Goal: Transaction & Acquisition: Purchase product/service

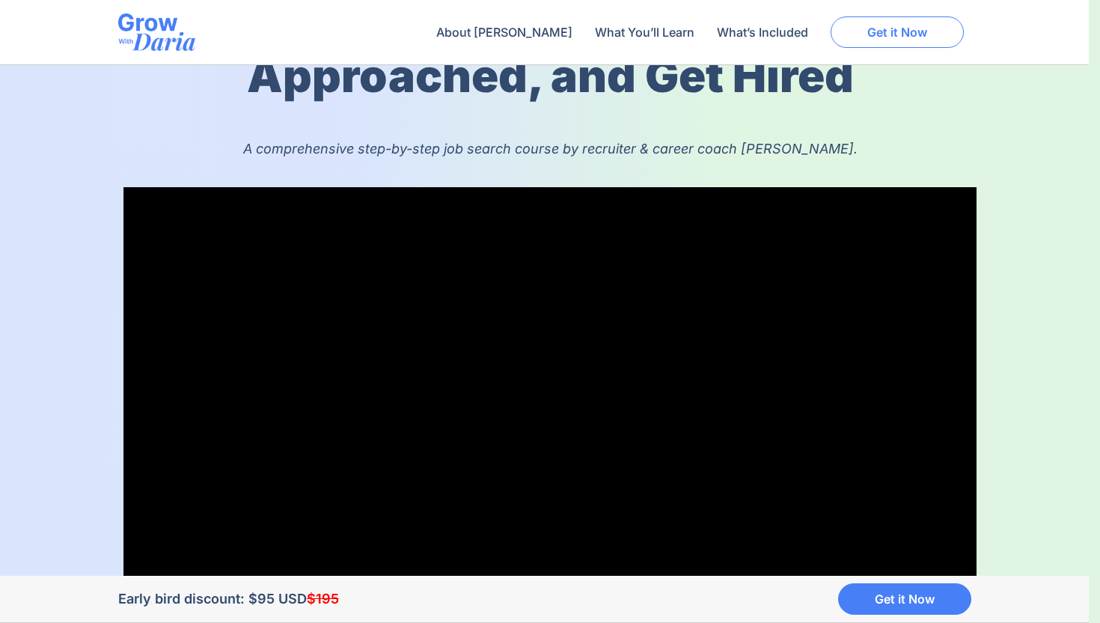
click at [881, 32] on span "Get it Now" at bounding box center [897, 32] width 60 height 12
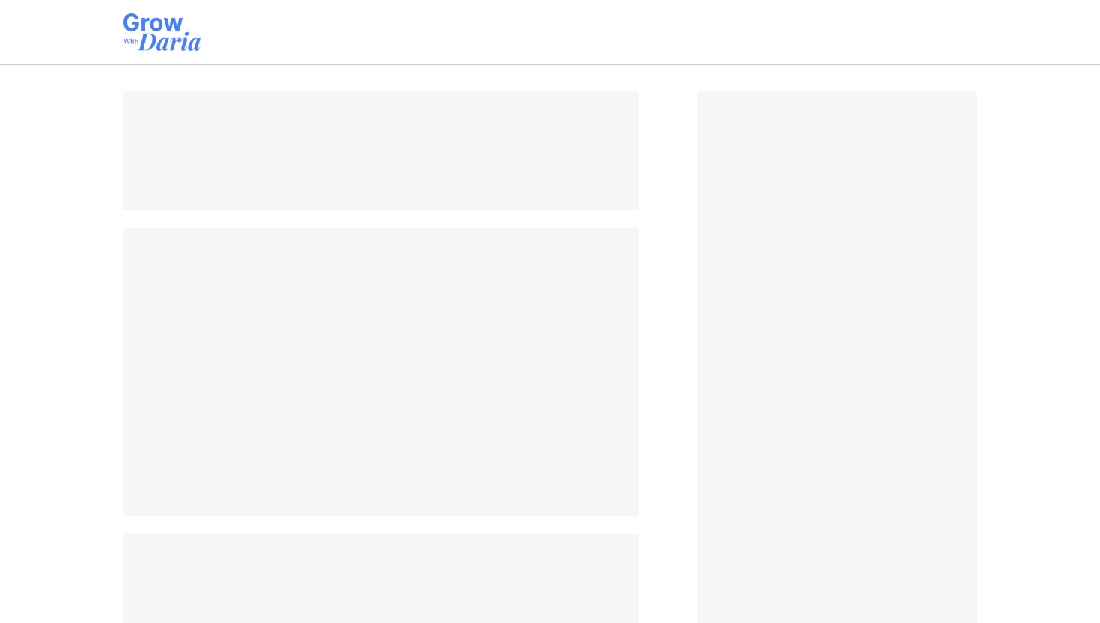
select select "AE"
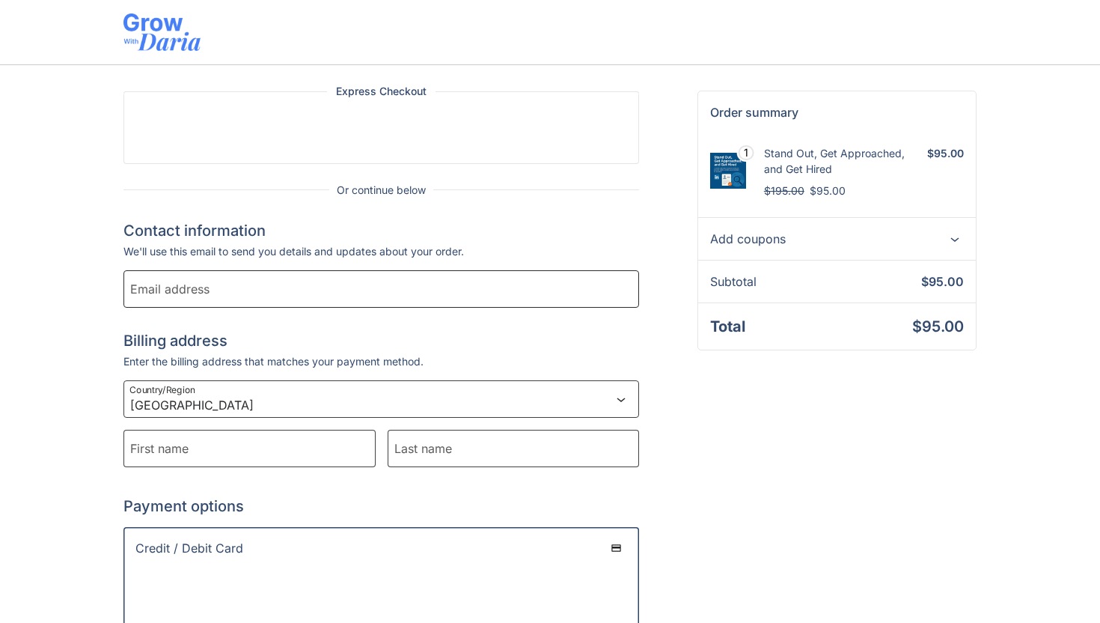
click at [578, 293] on input "Email address" at bounding box center [381, 288] width 516 height 37
type input "paulakasparian@gmail.com"
click at [260, 443] on input "First name" at bounding box center [249, 447] width 252 height 37
type input "Paula"
type input "Kasparian"
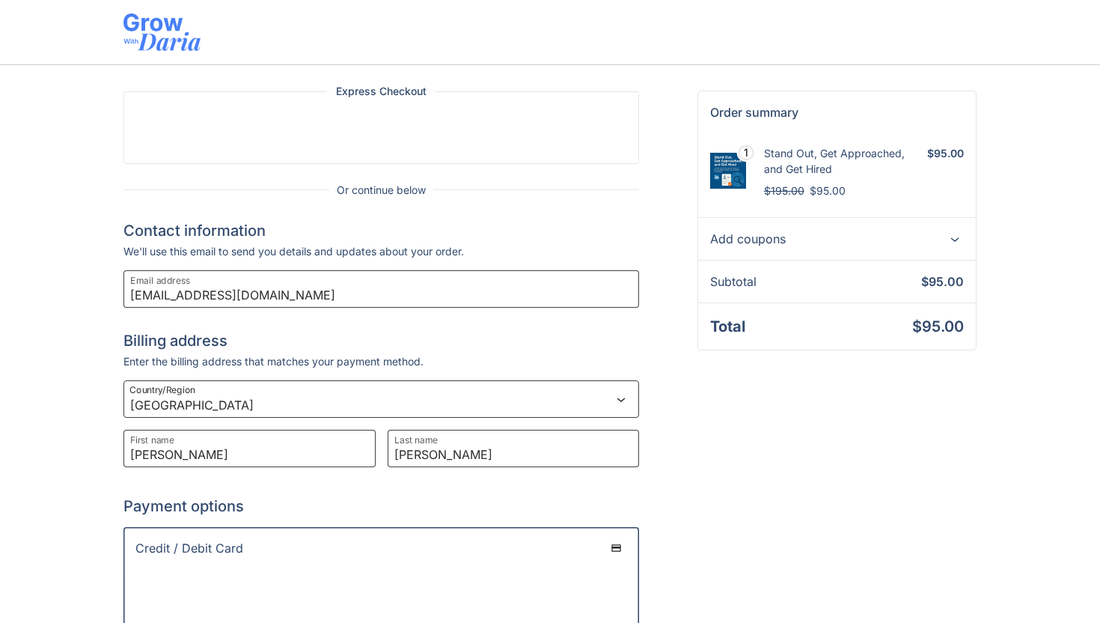
click at [298, 513] on h2 "Payment options" at bounding box center [381, 506] width 516 height 18
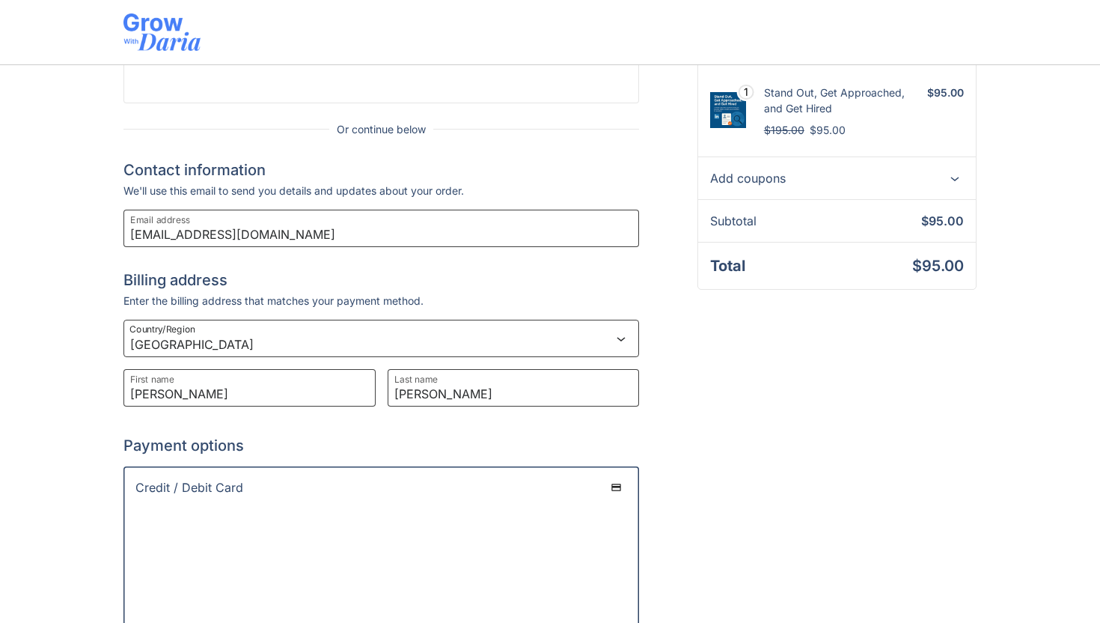
scroll to position [46, 0]
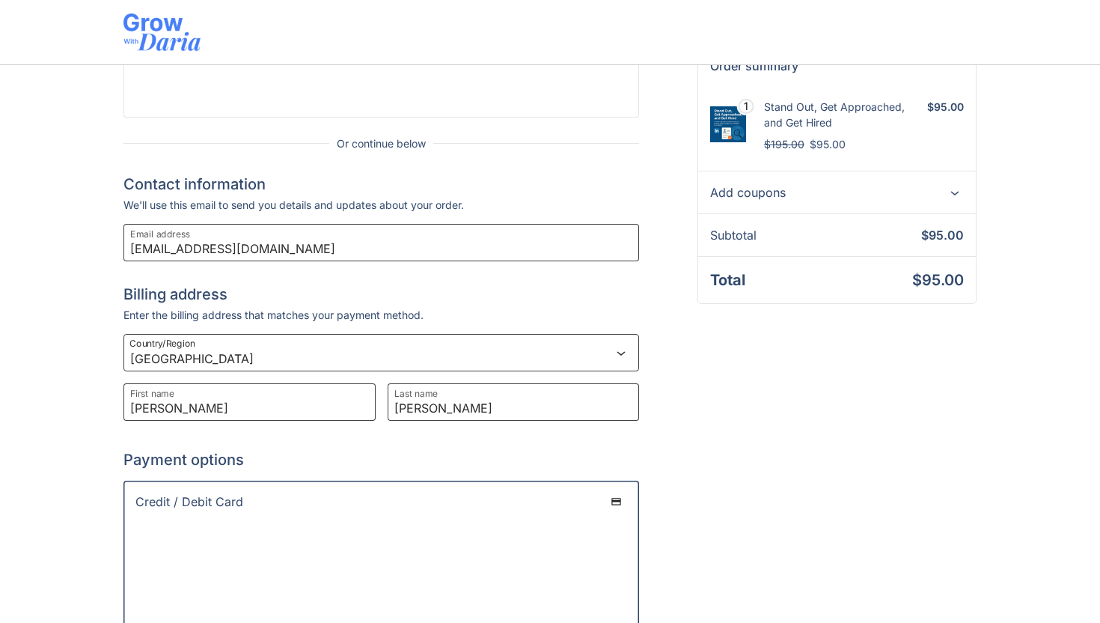
click at [155, 27] on img at bounding box center [161, 31] width 77 height 37
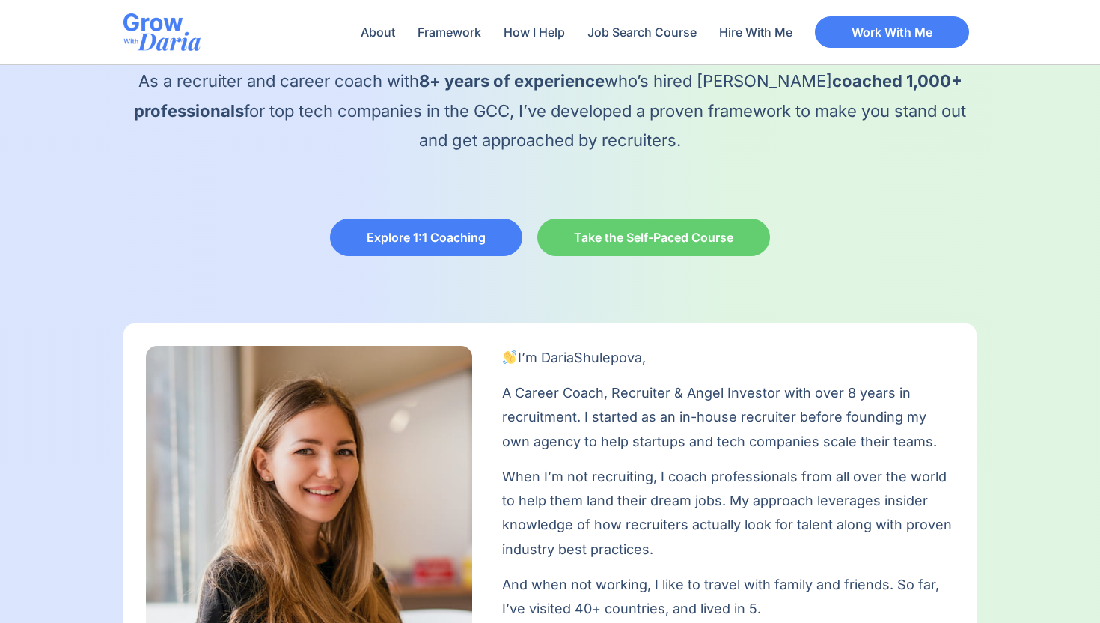
scroll to position [274, 0]
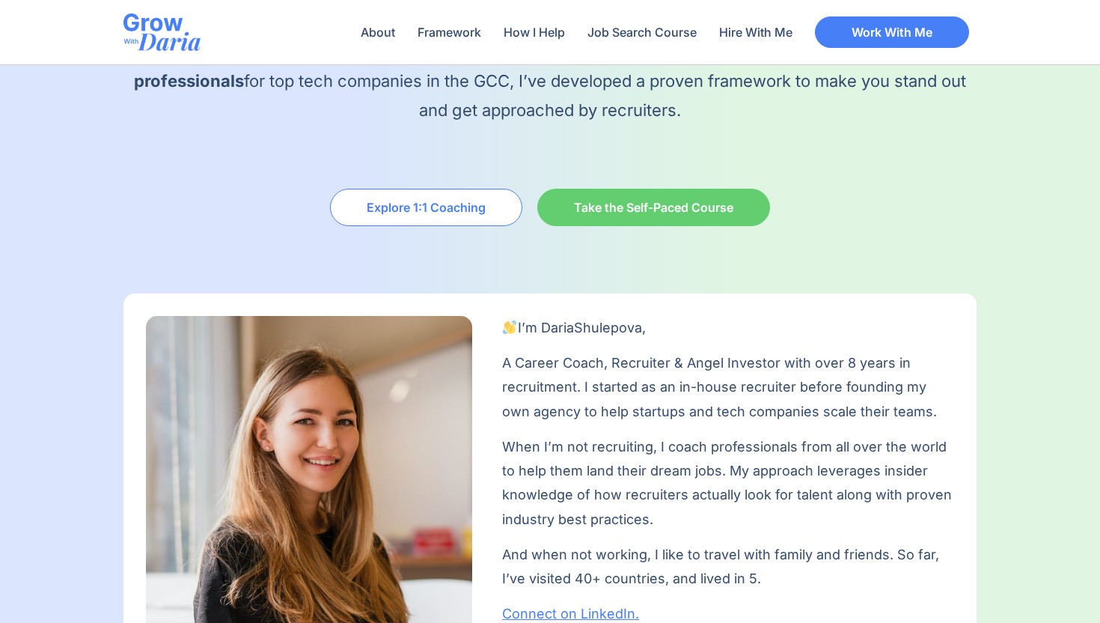
click at [373, 211] on span "Explore 1:1 Coaching" at bounding box center [426, 207] width 119 height 12
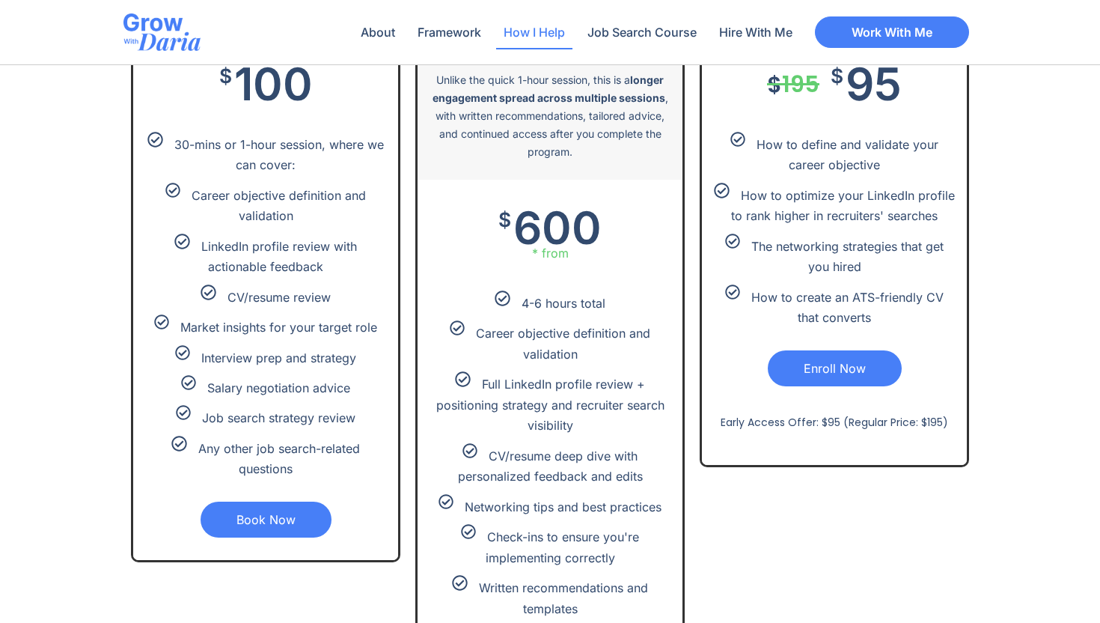
scroll to position [3144, 0]
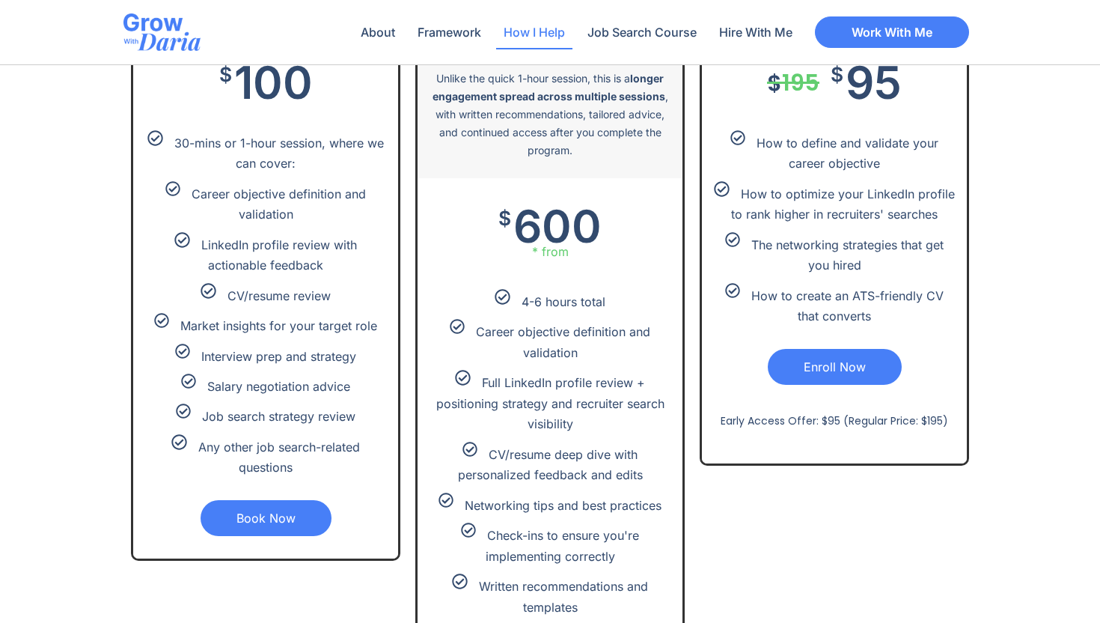
click at [260, 525] on link "Book Now" at bounding box center [266, 518] width 131 height 36
